Goal: Task Accomplishment & Management: Manage account settings

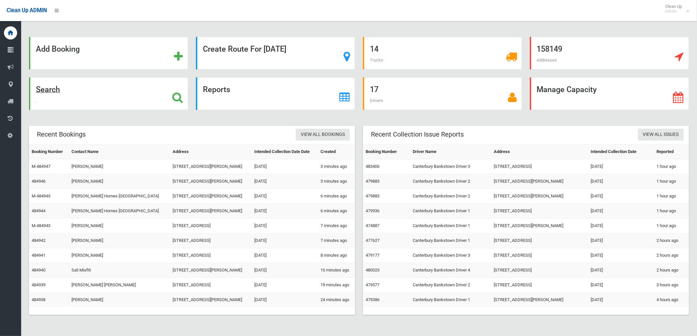
click at [52, 88] on strong "Search" at bounding box center [48, 89] width 24 height 9
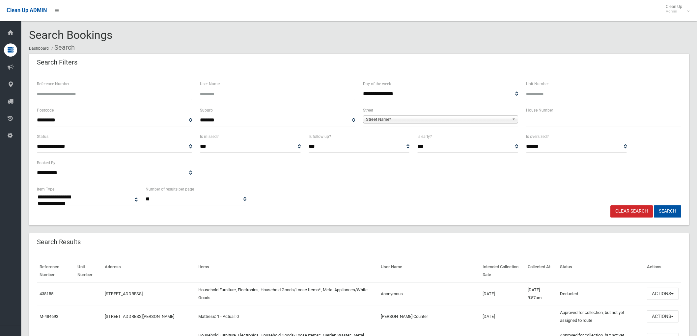
select select
click at [613, 123] on input "text" at bounding box center [603, 120] width 155 height 12
type input "**"
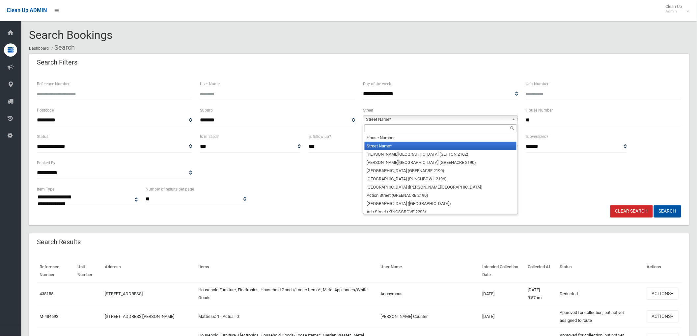
click at [490, 118] on span "Street Name*" at bounding box center [437, 120] width 143 height 8
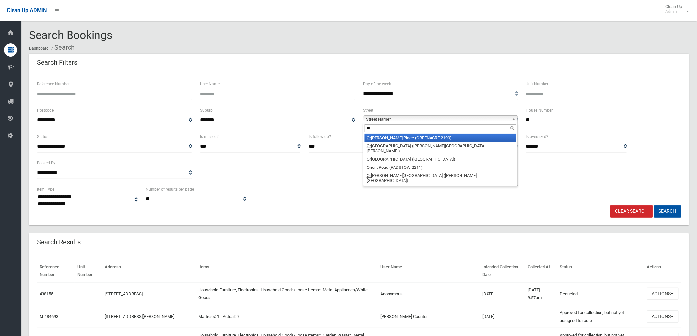
type input "*"
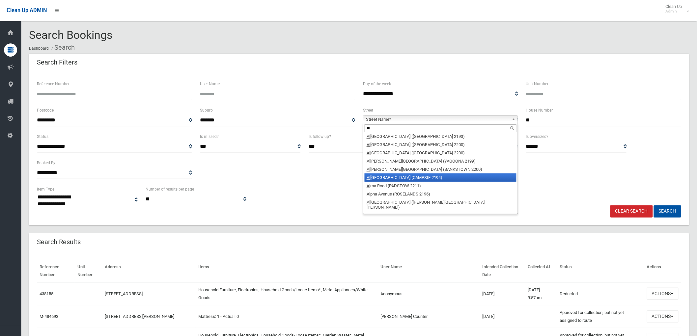
scroll to position [226, 0]
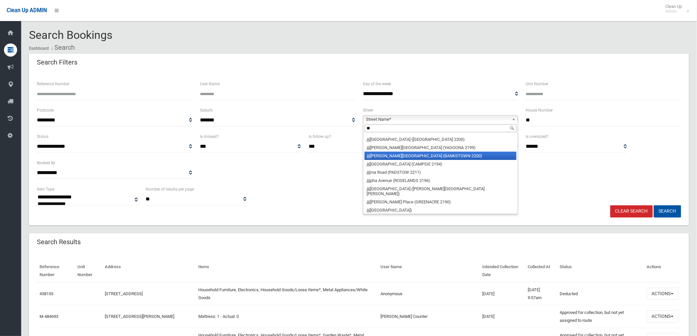
type input "*"
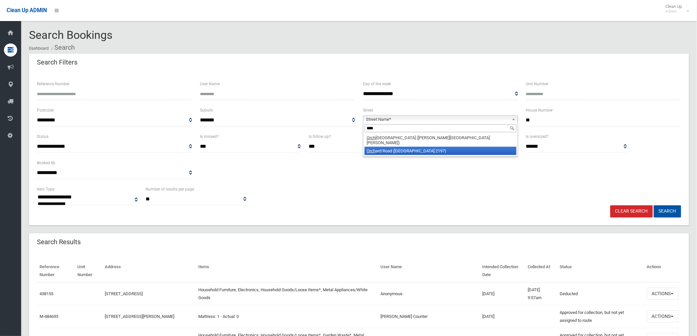
type input "****"
click at [427, 147] on li "Orch ard Road (BASS HILL 2197)" at bounding box center [441, 151] width 152 height 8
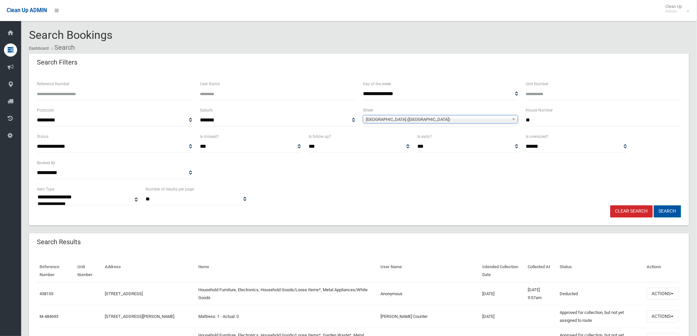
click at [672, 211] on button "Search" at bounding box center [667, 212] width 27 height 12
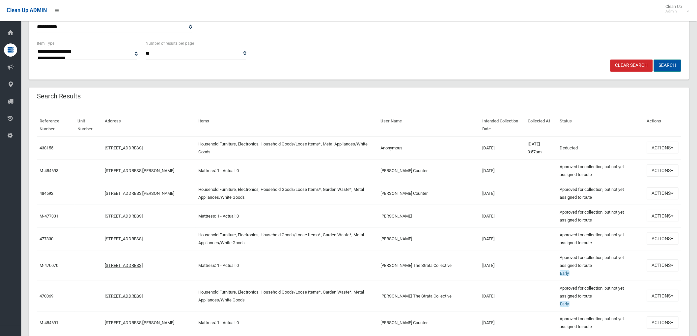
scroll to position [146, 0]
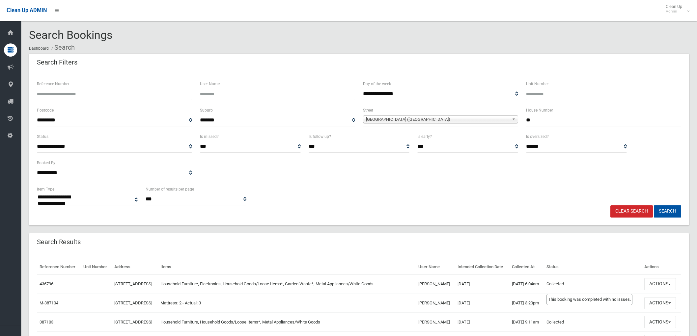
select select
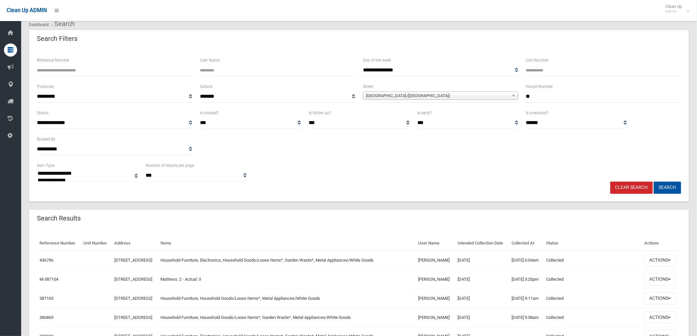
scroll to position [37, 0]
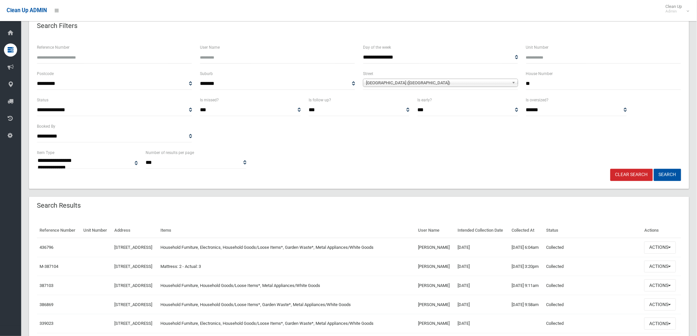
click at [577, 78] on input "**" at bounding box center [603, 84] width 155 height 12
type input "***"
click at [663, 169] on button "Search" at bounding box center [667, 175] width 27 height 12
click at [664, 174] on button "Search" at bounding box center [667, 175] width 27 height 12
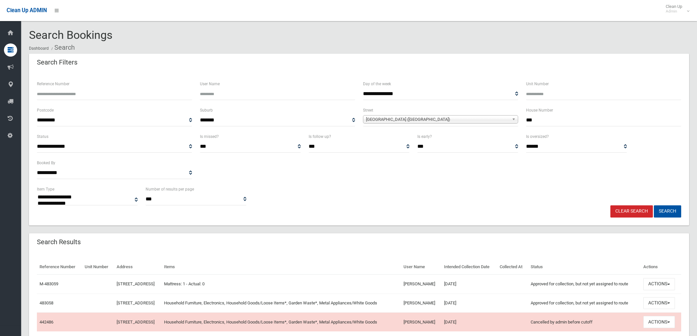
select select
click at [667, 302] on button "Actions" at bounding box center [659, 303] width 32 height 12
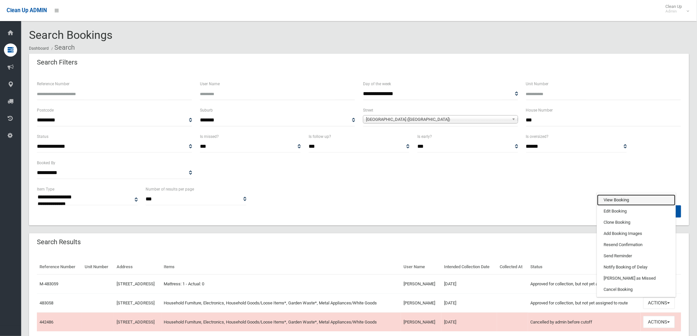
click at [647, 199] on link "View Booking" at bounding box center [636, 200] width 78 height 11
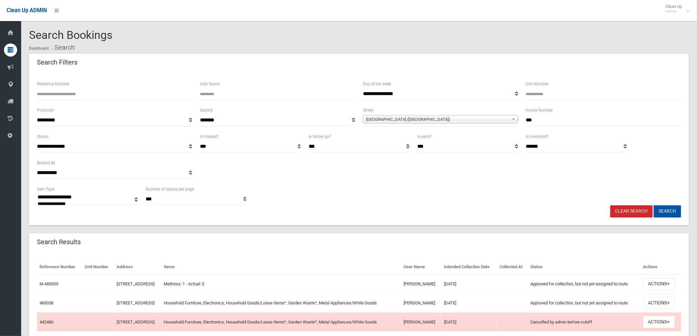
click at [236, 121] on select "**********" at bounding box center [277, 120] width 155 height 12
click at [268, 76] on div "**********" at bounding box center [359, 148] width 660 height 153
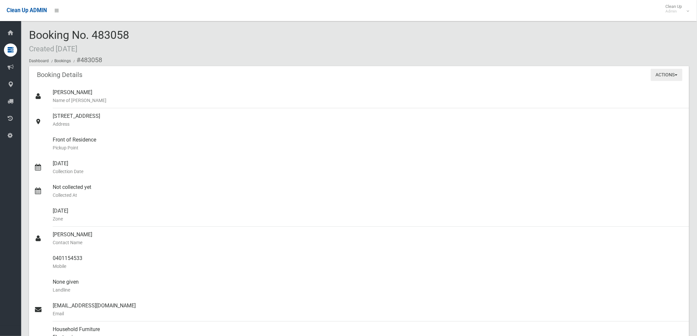
click at [654, 70] on button "Actions" at bounding box center [667, 75] width 32 height 12
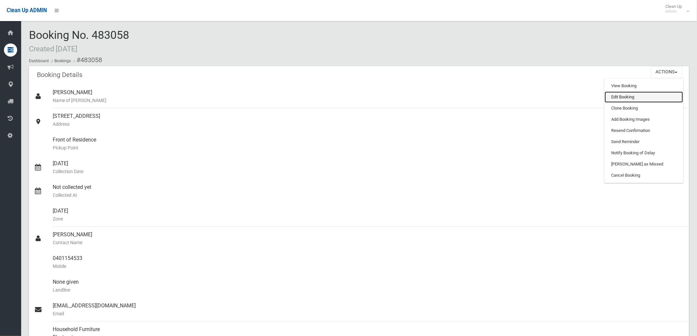
click at [654, 101] on link "Edit Booking" at bounding box center [644, 97] width 78 height 11
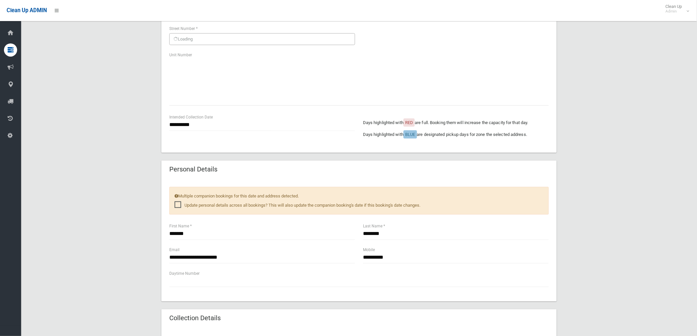
scroll to position [146, 0]
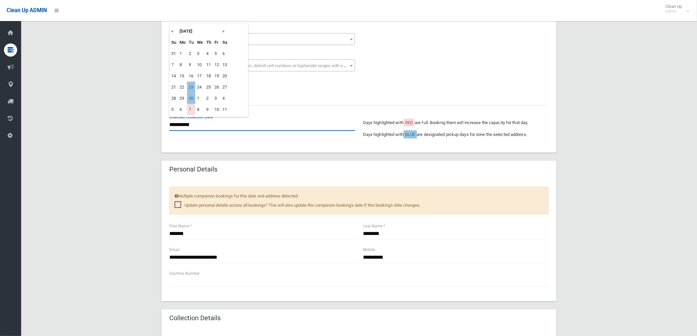
click at [194, 127] on input "**********" at bounding box center [262, 125] width 186 height 12
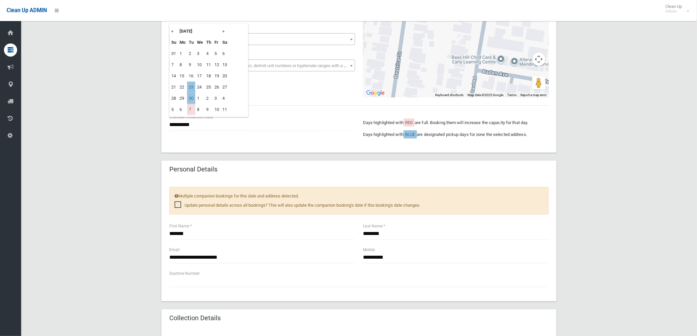
click at [192, 95] on td "30" at bounding box center [191, 98] width 8 height 11
type input "**********"
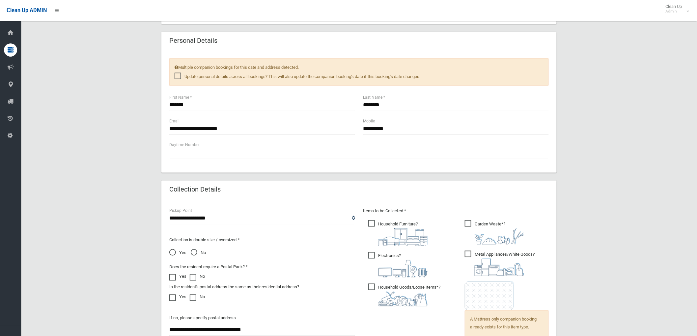
scroll to position [183, 0]
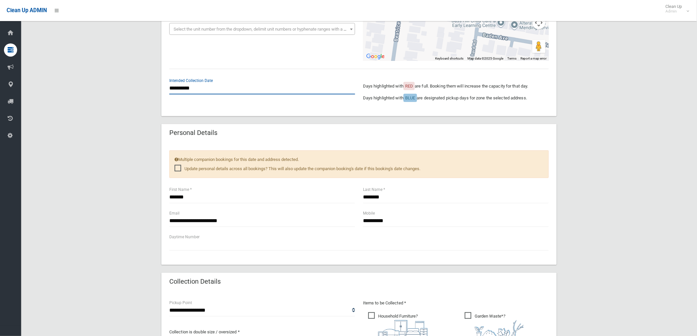
click at [200, 83] on input "**********" at bounding box center [262, 88] width 186 height 12
click at [260, 104] on div "**********" at bounding box center [358, 92] width 387 height 31
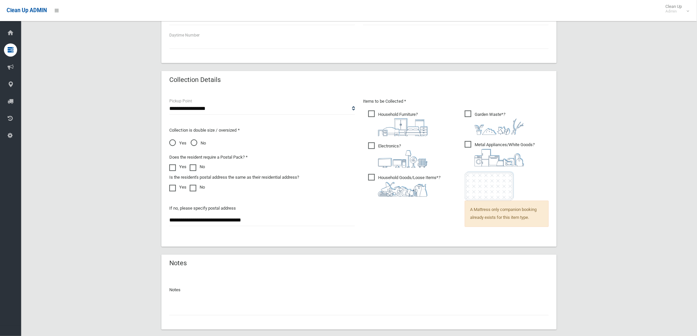
scroll to position [422, 0]
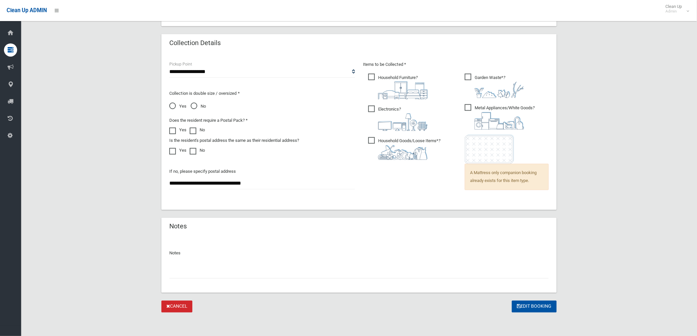
click at [261, 277] on input "text" at bounding box center [358, 273] width 379 height 12
type input "*"
type input "**********"
click at [533, 303] on button "Edit Booking" at bounding box center [534, 307] width 45 height 12
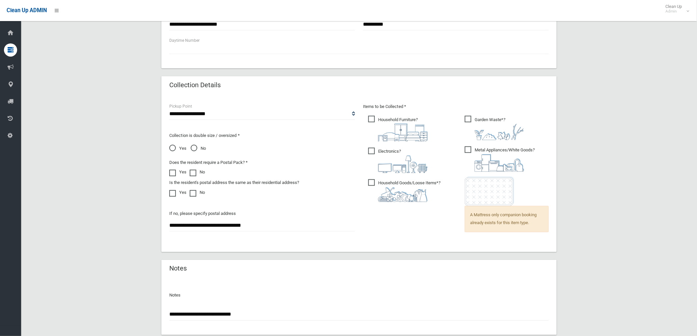
scroll to position [275, 0]
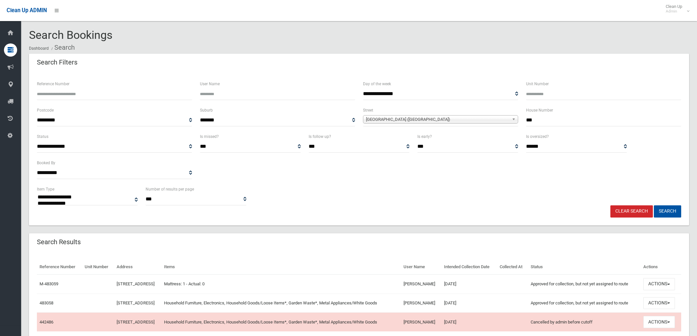
select select
click at [635, 213] on link "Clear Search" at bounding box center [631, 212] width 42 height 12
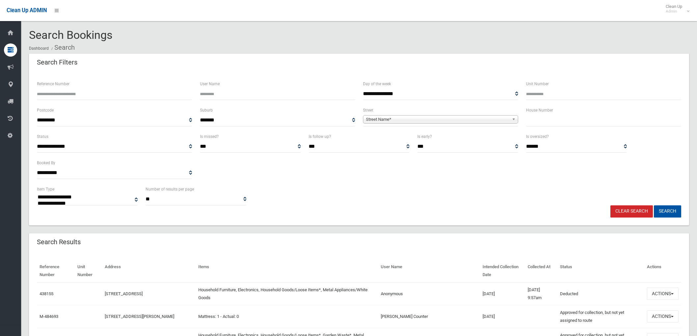
select select
click at [538, 121] on input "text" at bounding box center [603, 120] width 155 height 12
type input "*"
click at [466, 116] on span "Street Name*" at bounding box center [437, 120] width 143 height 8
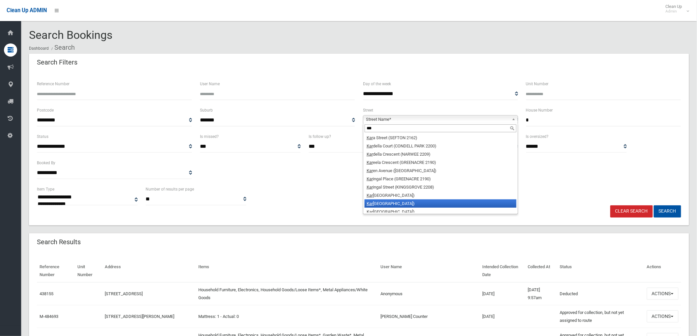
scroll to position [44, 0]
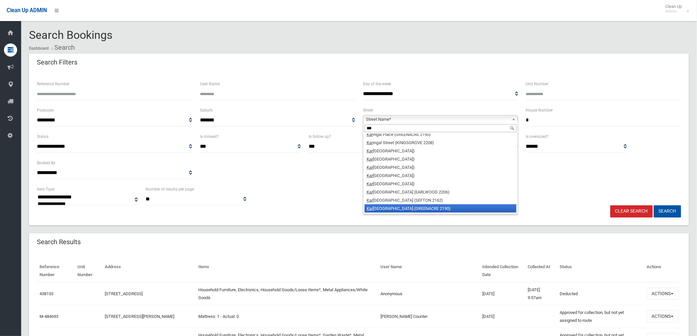
type input "***"
click at [439, 208] on li "Kar uah Street (GREENACRE 2190)" at bounding box center [441, 209] width 152 height 8
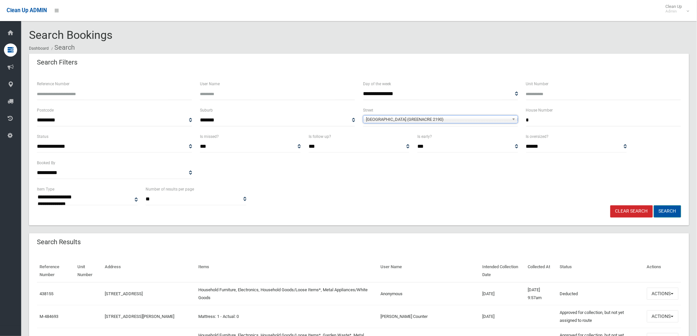
click at [670, 213] on button "Search" at bounding box center [667, 212] width 27 height 12
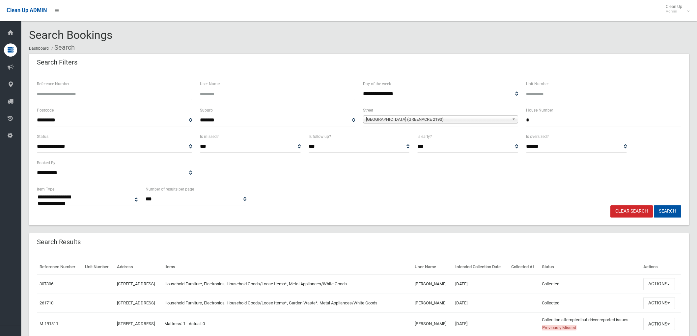
select select
click at [659, 284] on button "Actions" at bounding box center [659, 284] width 32 height 12
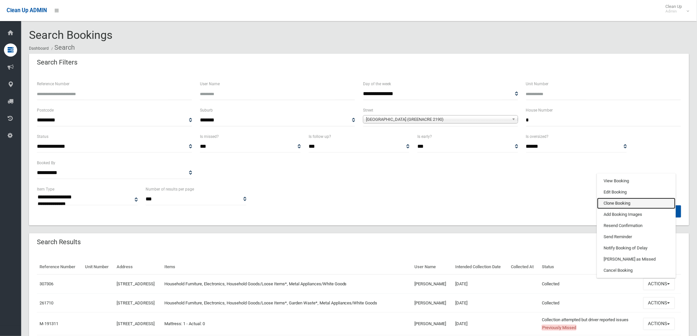
click at [632, 203] on link "Clone Booking" at bounding box center [636, 203] width 78 height 11
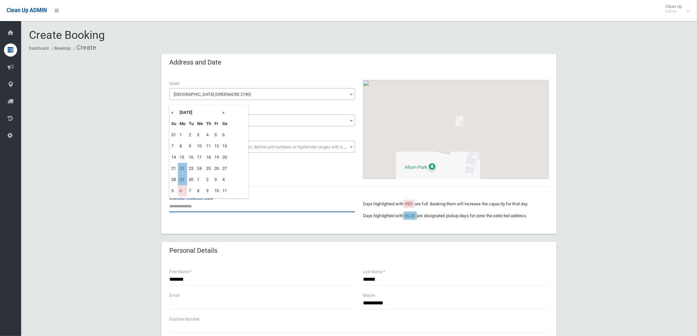
click at [186, 207] on input "text" at bounding box center [262, 206] width 186 height 12
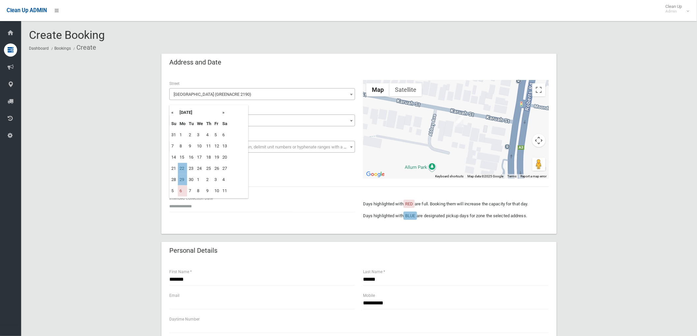
click at [223, 112] on th "»" at bounding box center [225, 112] width 8 height 11
click at [172, 112] on th "«" at bounding box center [174, 112] width 8 height 11
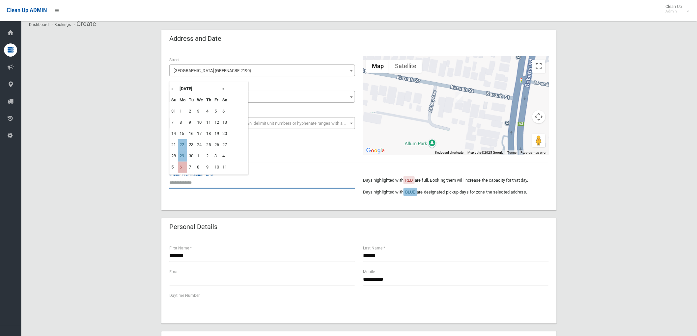
scroll to position [37, 0]
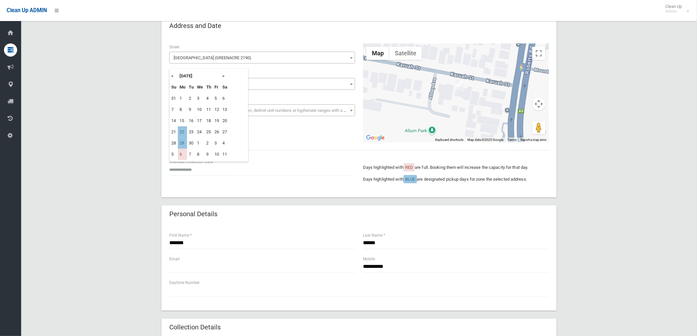
click at [223, 76] on th "»" at bounding box center [225, 75] width 8 height 11
click at [173, 75] on th "«" at bounding box center [174, 75] width 8 height 11
click at [180, 128] on td "22" at bounding box center [182, 131] width 9 height 11
type input "**********"
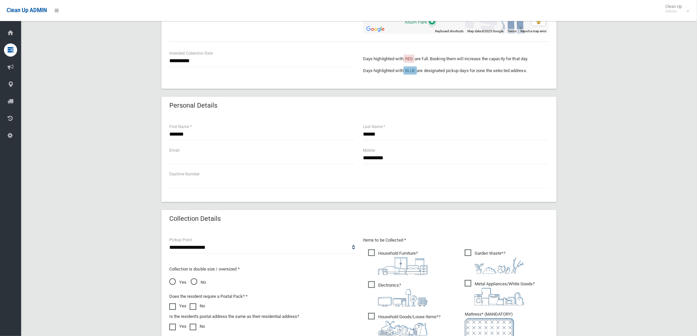
scroll to position [146, 0]
click at [289, 159] on input "text" at bounding box center [262, 157] width 186 height 12
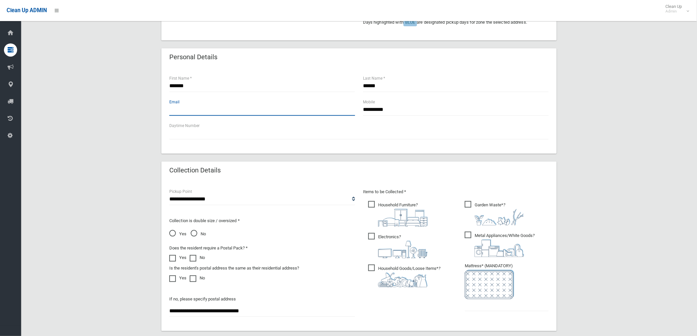
scroll to position [292, 0]
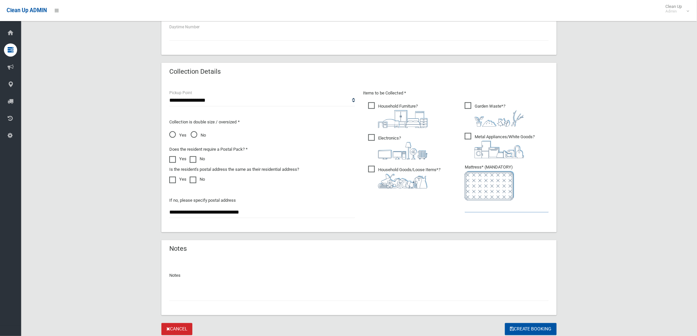
click at [476, 202] on input "text" at bounding box center [507, 207] width 84 height 12
type input "*"
click at [470, 300] on input "text" at bounding box center [358, 295] width 379 height 12
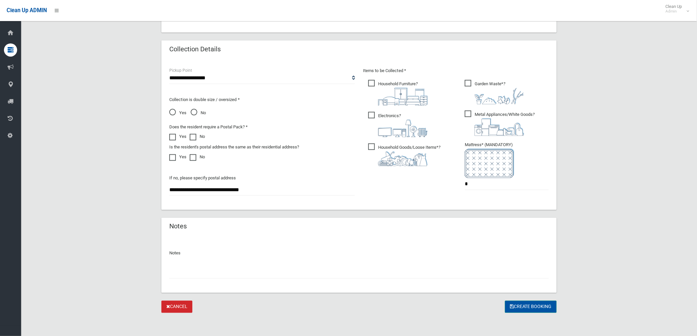
click at [517, 307] on button "Create Booking" at bounding box center [531, 307] width 52 height 12
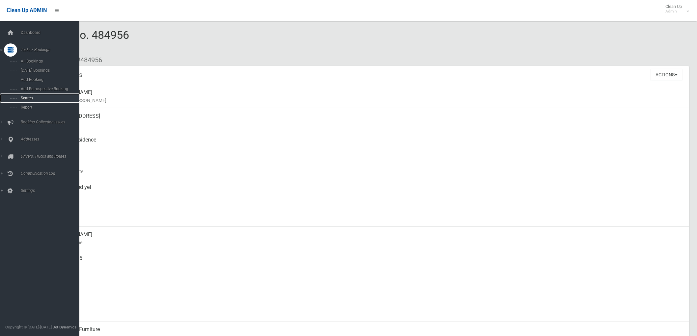
click at [17, 96] on link "Search" at bounding box center [42, 98] width 85 height 9
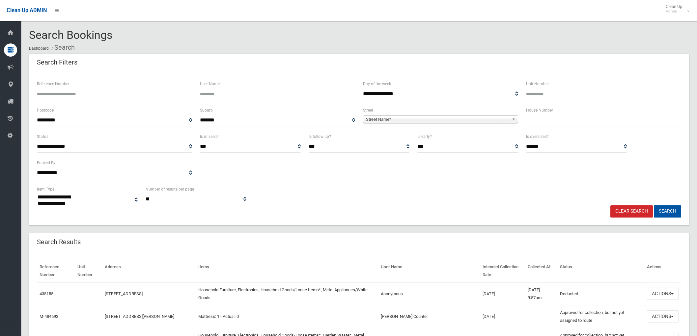
select select
click at [193, 58] on div "Search Filters" at bounding box center [359, 63] width 660 height 18
click at [564, 120] on input "text" at bounding box center [603, 120] width 155 height 12
type input "**"
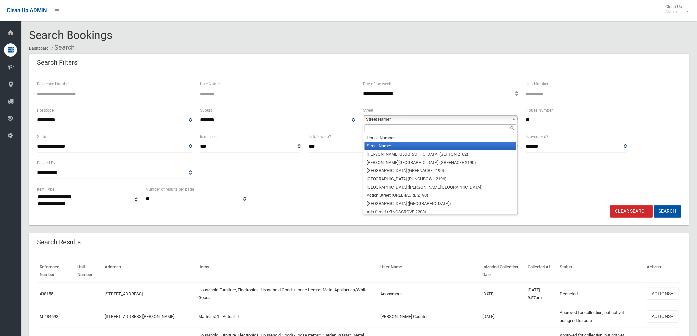
click at [512, 120] on b at bounding box center [515, 120] width 6 height 8
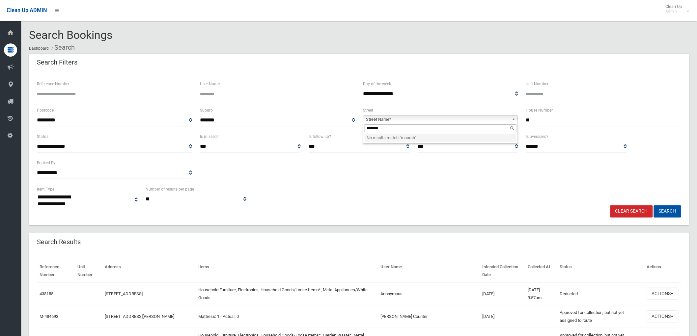
type input "********"
drag, startPoint x: 411, startPoint y: 128, endPoint x: 312, endPoint y: 128, distance: 98.8
click at [321, 130] on div "**********" at bounding box center [359, 119] width 652 height 26
type input "*****"
click at [370, 146] on em "Marsh" at bounding box center [383, 146] width 32 height 5
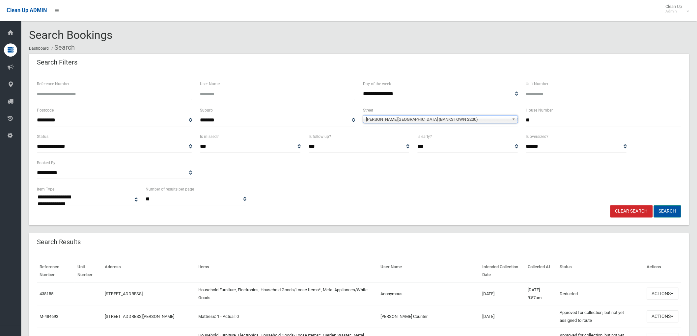
click at [665, 206] on button "Search" at bounding box center [667, 212] width 27 height 12
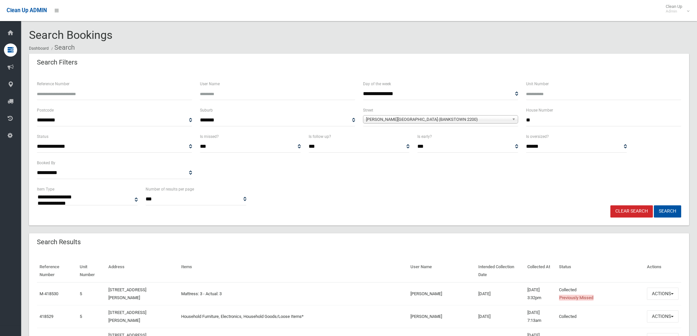
select select
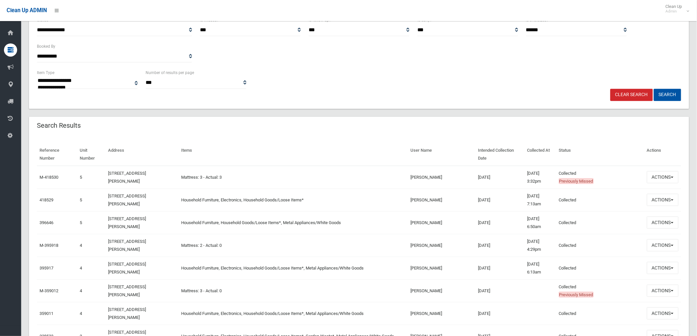
scroll to position [146, 0]
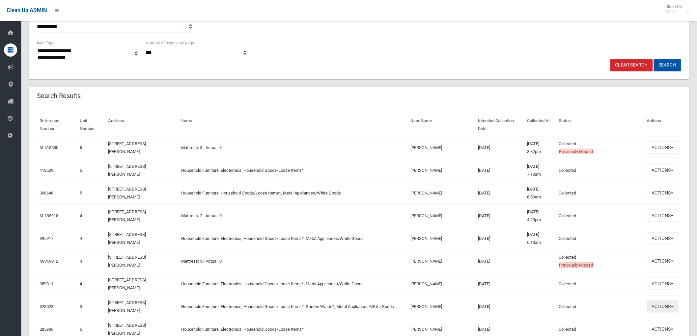
click at [663, 305] on button "Actions" at bounding box center [663, 307] width 32 height 12
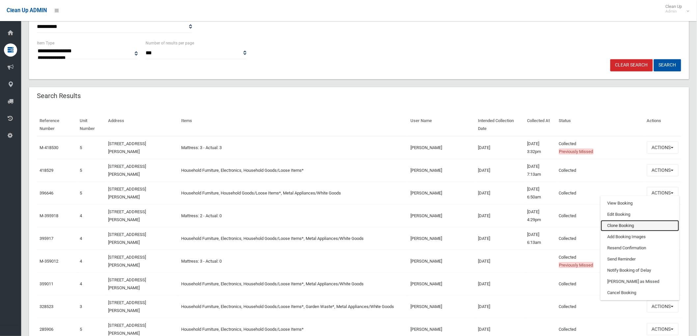
click at [639, 225] on link "Clone Booking" at bounding box center [640, 225] width 78 height 11
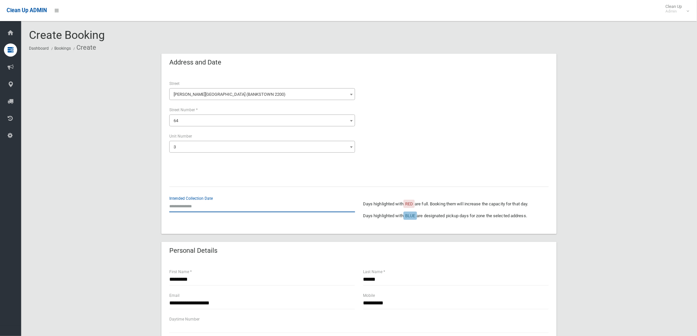
click at [180, 209] on input "text" at bounding box center [262, 206] width 186 height 12
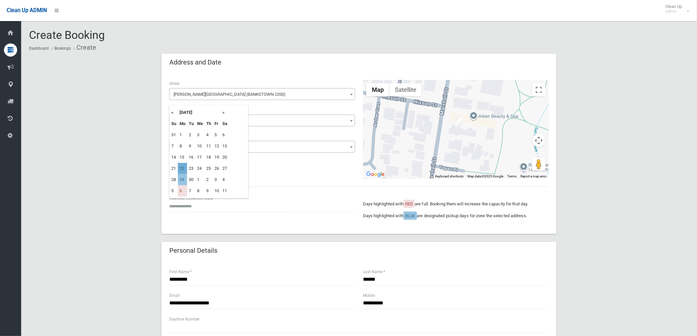
click at [181, 169] on td "22" at bounding box center [182, 168] width 9 height 11
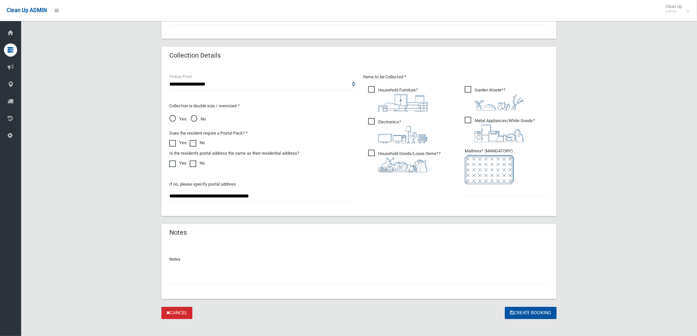
scroll to position [169, 0]
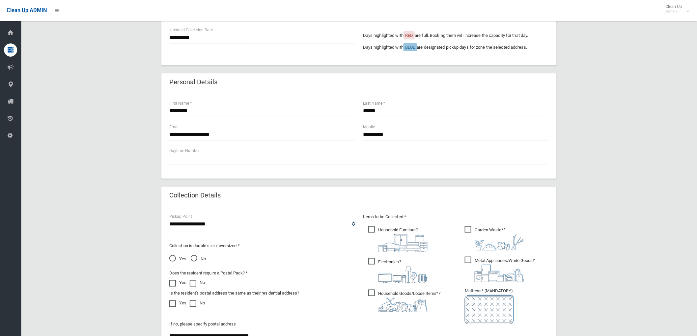
drag, startPoint x: 170, startPoint y: 54, endPoint x: 181, endPoint y: 34, distance: 23.7
click at [170, 54] on div "**********" at bounding box center [358, 41] width 387 height 31
click at [182, 35] on input "**********" at bounding box center [262, 38] width 186 height 12
click at [182, 121] on td "29" at bounding box center [182, 118] width 9 height 11
type input "**********"
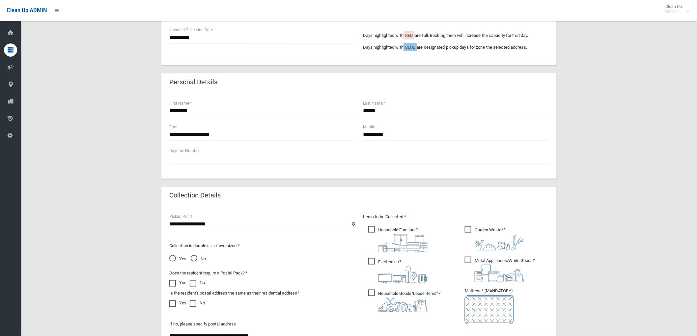
click at [235, 86] on div "Personal Details" at bounding box center [358, 82] width 395 height 18
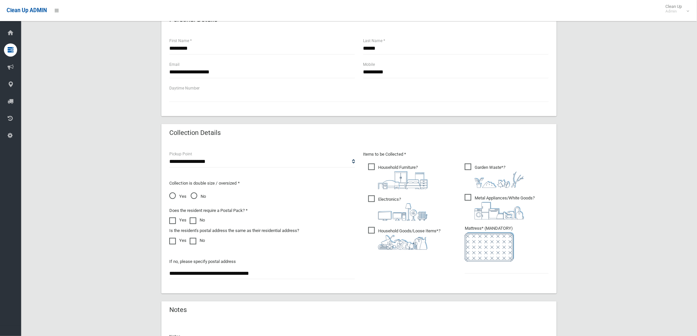
scroll to position [315, 0]
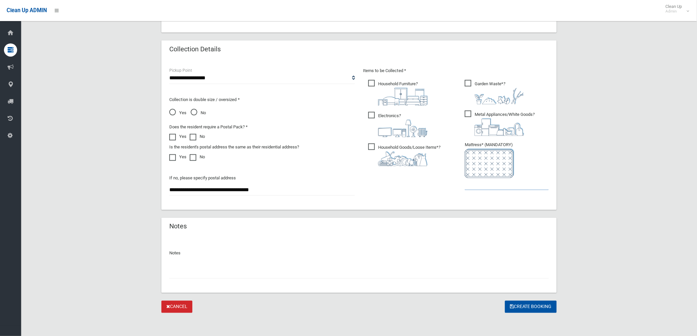
click at [507, 186] on input "text" at bounding box center [507, 184] width 84 height 12
type input "*"
click at [481, 81] on span "Garden Waste* ?" at bounding box center [494, 92] width 59 height 24
click at [280, 274] on input "text" at bounding box center [358, 273] width 379 height 12
type input "*"
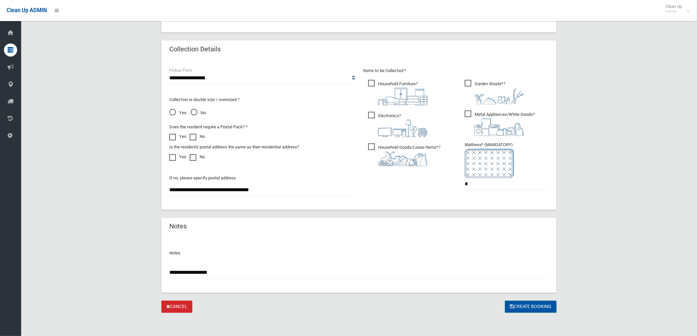
type input "**********"
click at [523, 307] on button "Create Booking" at bounding box center [531, 307] width 52 height 12
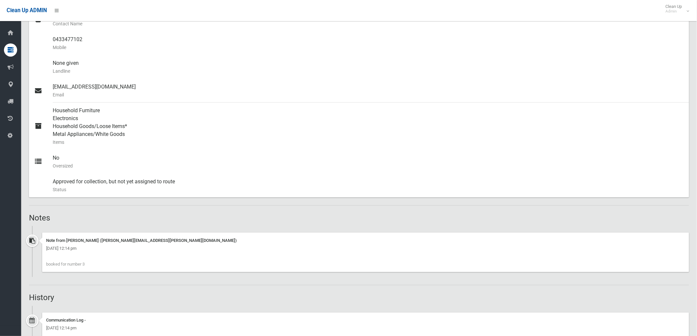
scroll to position [219, 0]
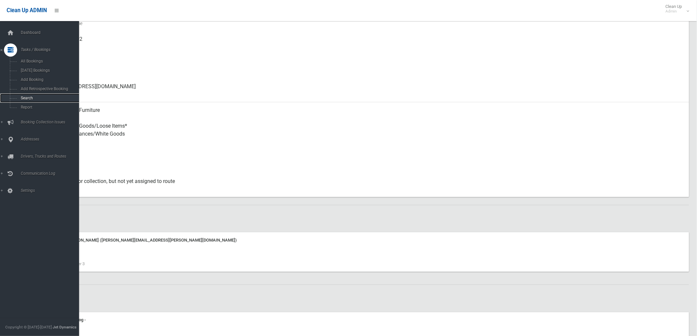
click at [23, 101] on link "Search" at bounding box center [42, 98] width 85 height 9
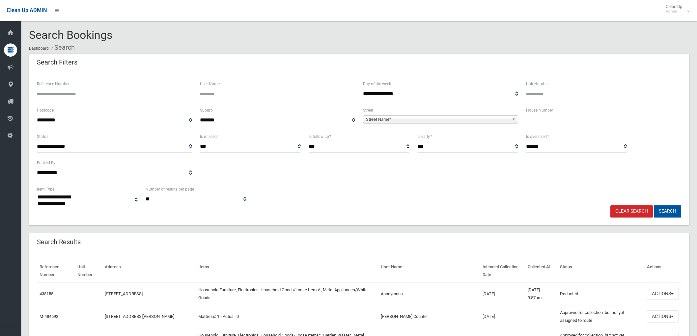
select select
drag, startPoint x: 553, startPoint y: 123, endPoint x: 549, endPoint y: 127, distance: 5.6
click at [552, 124] on input "text" at bounding box center [603, 120] width 155 height 12
type input "*"
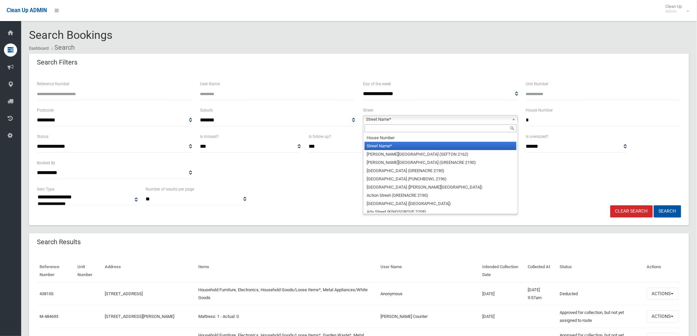
click at [451, 119] on span "Street Name*" at bounding box center [437, 120] width 143 height 8
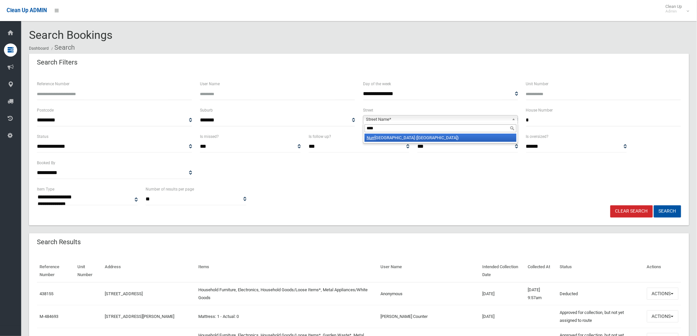
type input "****"
click at [442, 134] on div "****" at bounding box center [440, 128] width 154 height 11
click at [446, 138] on li "Nurr agi Street (VILLAWOOD 2163)" at bounding box center [441, 138] width 152 height 8
click at [666, 210] on button "Search" at bounding box center [667, 212] width 27 height 12
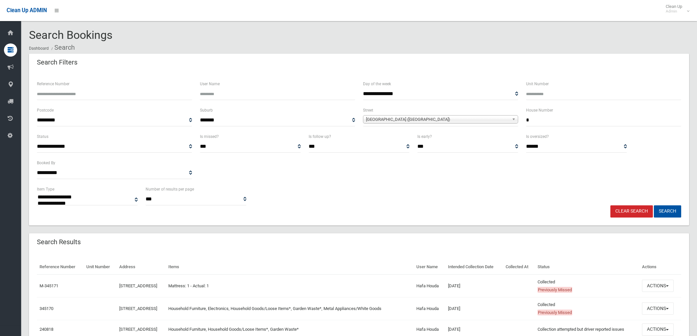
select select
click at [561, 122] on input "*" at bounding box center [603, 120] width 155 height 12
type input "**"
click at [663, 209] on button "Search" at bounding box center [667, 212] width 27 height 12
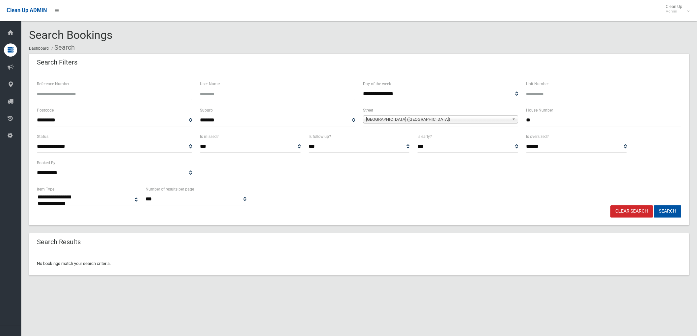
select select
click at [553, 121] on input "**" at bounding box center [603, 120] width 155 height 12
type input "*"
click at [676, 211] on button "Search" at bounding box center [667, 212] width 27 height 12
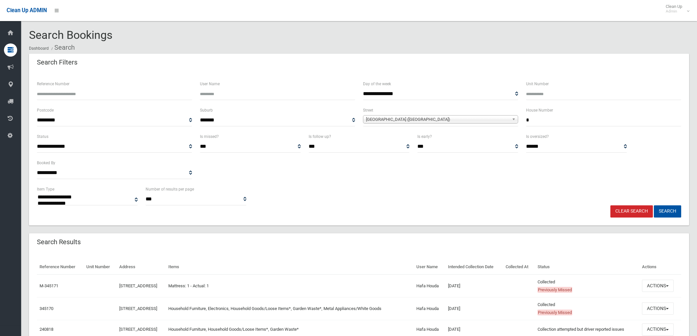
select select
click at [540, 88] on input "Unit Number" at bounding box center [603, 94] width 155 height 12
click at [118, 87] on div "Reference Number" at bounding box center [114, 90] width 155 height 20
click at [110, 94] on input "Reference Number" at bounding box center [114, 94] width 155 height 12
type input "******"
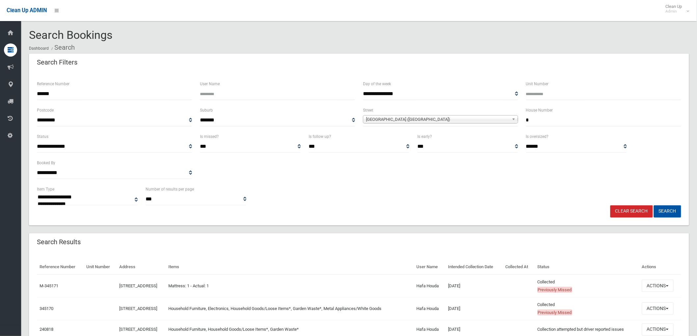
click at [654, 206] on button "Search" at bounding box center [667, 212] width 27 height 12
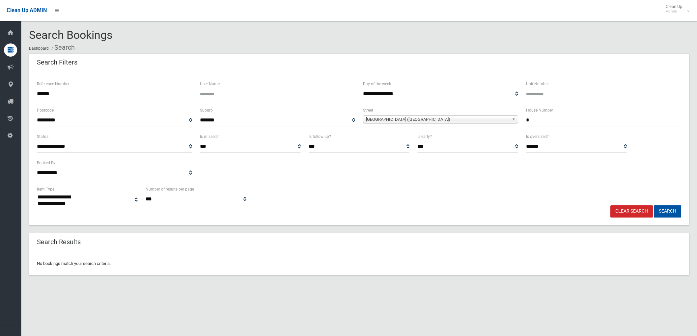
select select
drag, startPoint x: 551, startPoint y: 117, endPoint x: 443, endPoint y: 109, distance: 109.0
click at [443, 109] on div "**********" at bounding box center [359, 119] width 652 height 26
click at [666, 205] on div "**********" at bounding box center [359, 195] width 652 height 20
click at [663, 210] on button "Search" at bounding box center [667, 212] width 27 height 12
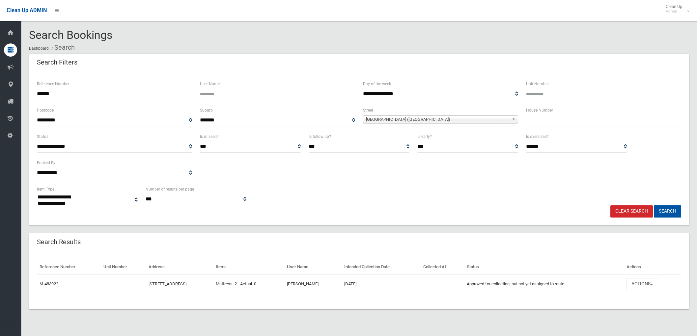
select select
click at [658, 288] on button "Actions" at bounding box center [642, 284] width 32 height 12
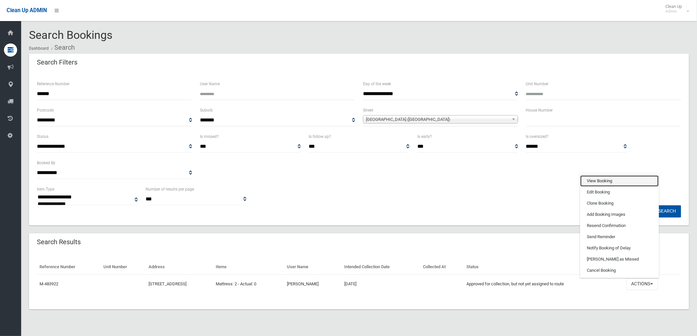
click at [614, 182] on link "View Booking" at bounding box center [619, 181] width 78 height 11
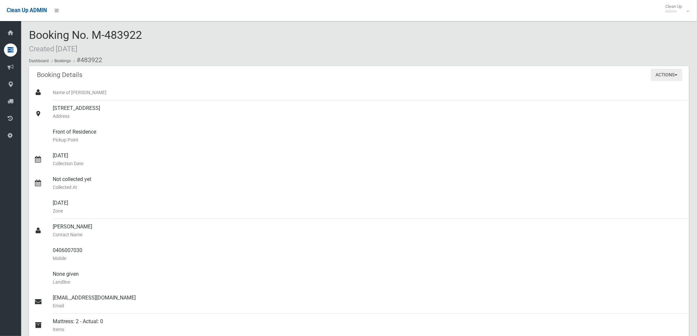
click at [670, 76] on button "Actions" at bounding box center [667, 75] width 32 height 12
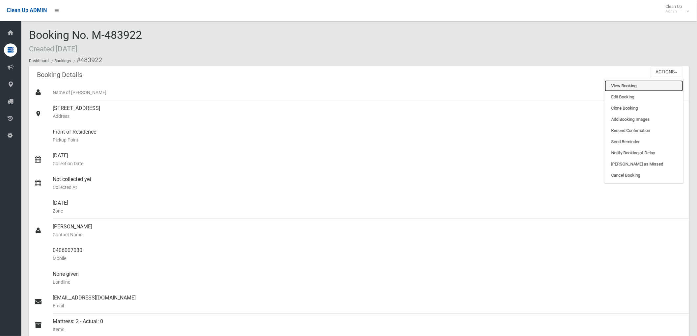
click at [656, 87] on link "View Booking" at bounding box center [644, 85] width 78 height 11
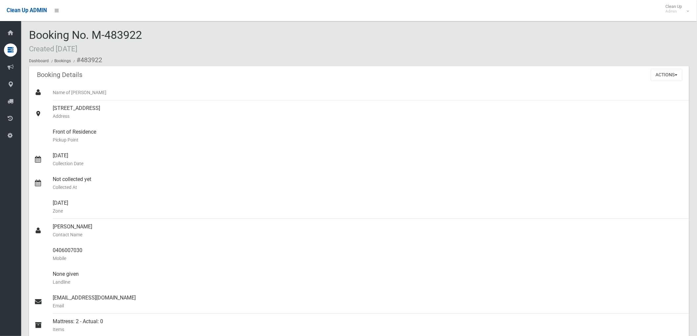
drag, startPoint x: 94, startPoint y: 30, endPoint x: 173, endPoint y: 40, distance: 79.4
click at [173, 40] on div "Booking No. M-483922 Created [DATE] Dashboard Bookings #483922" at bounding box center [359, 47] width 660 height 37
click at [172, 40] on div "Booking No. M-483922 Created [DATE] Dashboard Bookings #483922" at bounding box center [359, 47] width 660 height 37
click at [160, 31] on div "Booking No. M-483922 Created [DATE] Dashboard Bookings #483922" at bounding box center [359, 47] width 660 height 37
click at [655, 72] on button "Actions" at bounding box center [667, 75] width 32 height 12
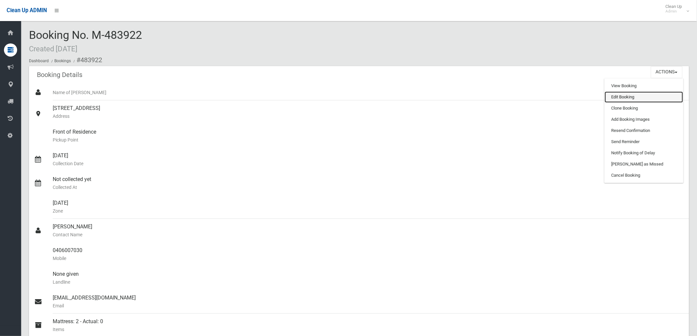
click at [623, 98] on link "Edit Booking" at bounding box center [644, 97] width 78 height 11
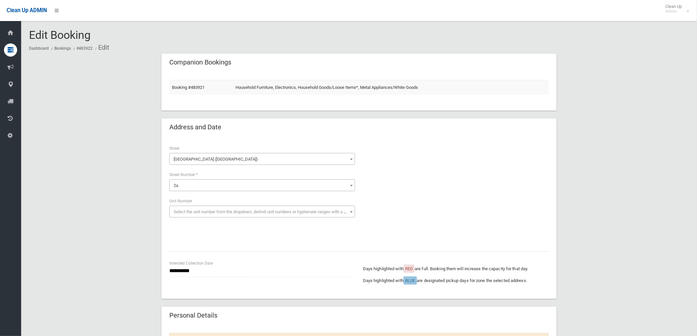
click at [246, 183] on span "2a" at bounding box center [262, 185] width 182 height 9
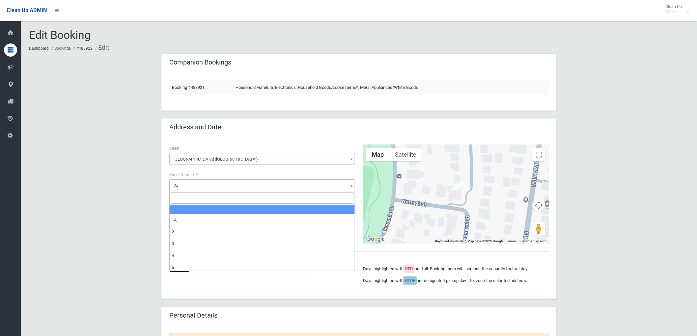
scroll to position [29, 0]
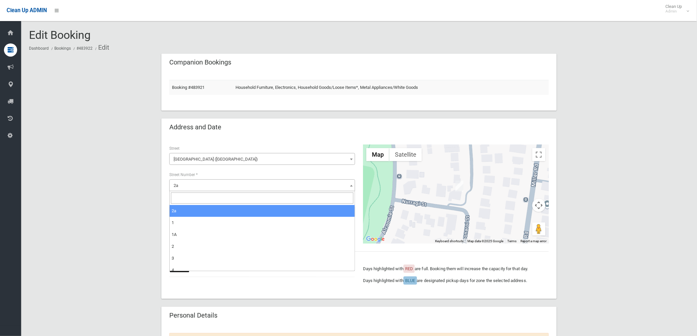
click at [215, 189] on span "2a" at bounding box center [262, 185] width 182 height 9
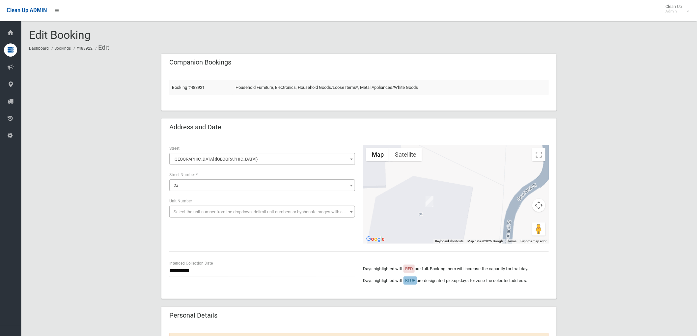
drag, startPoint x: 428, startPoint y: 190, endPoint x: 430, endPoint y: 239, distance: 48.4
click at [430, 239] on div at bounding box center [456, 194] width 186 height 99
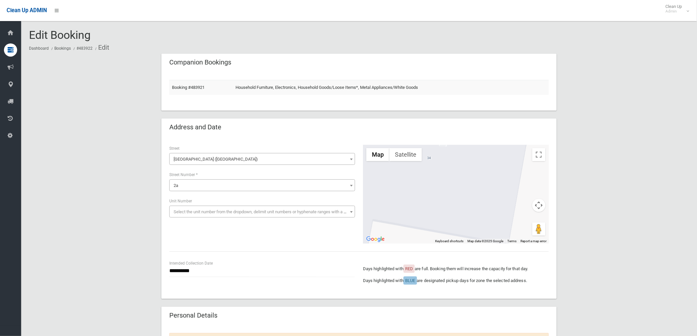
drag, startPoint x: 430, startPoint y: 223, endPoint x: 465, endPoint y: 170, distance: 63.4
click at [465, 159] on div at bounding box center [456, 194] width 186 height 99
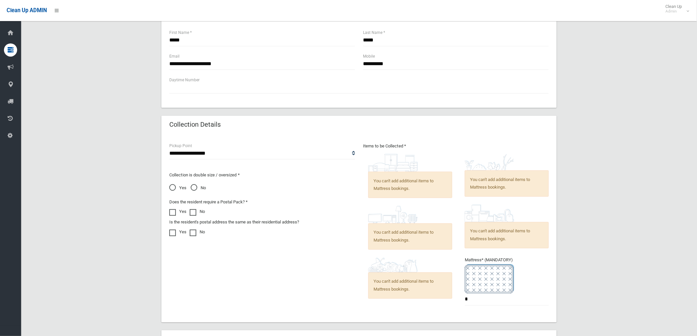
scroll to position [453, 0]
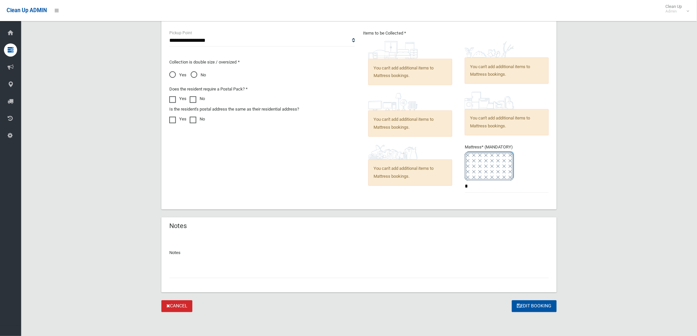
click at [294, 278] on input "text" at bounding box center [358, 272] width 379 height 12
type input "**********"
click at [525, 303] on button "Edit Booking" at bounding box center [534, 307] width 45 height 12
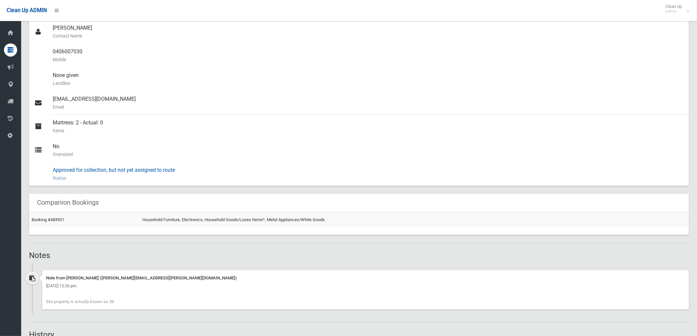
scroll to position [219, 0]
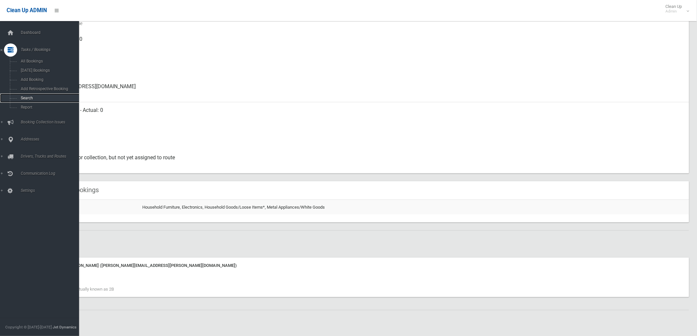
click at [19, 97] on span "Search" at bounding box center [49, 98] width 60 height 5
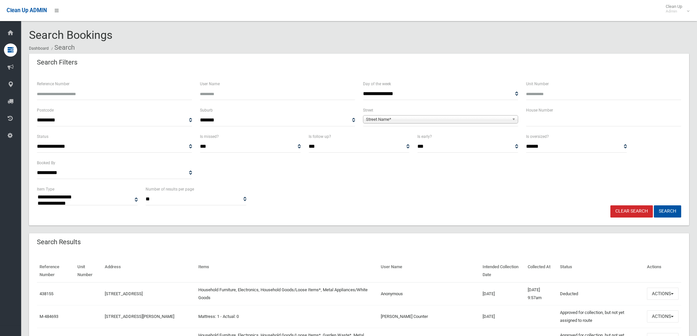
select select
